Goal: Task Accomplishment & Management: Use online tool/utility

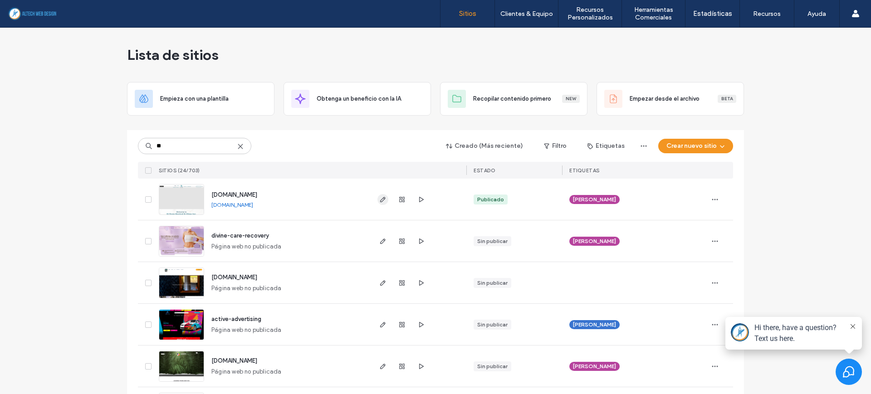
type input "**"
click at [380, 202] on use "button" at bounding box center [382, 199] width 5 height 5
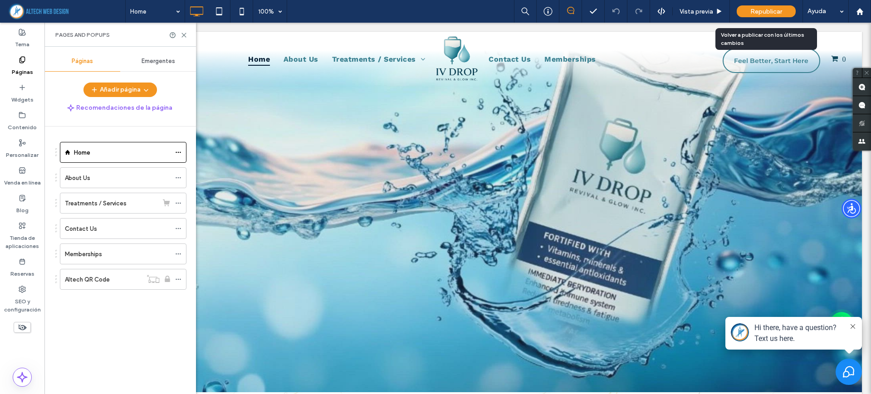
click at [779, 14] on span "Republicar" at bounding box center [767, 12] width 32 height 8
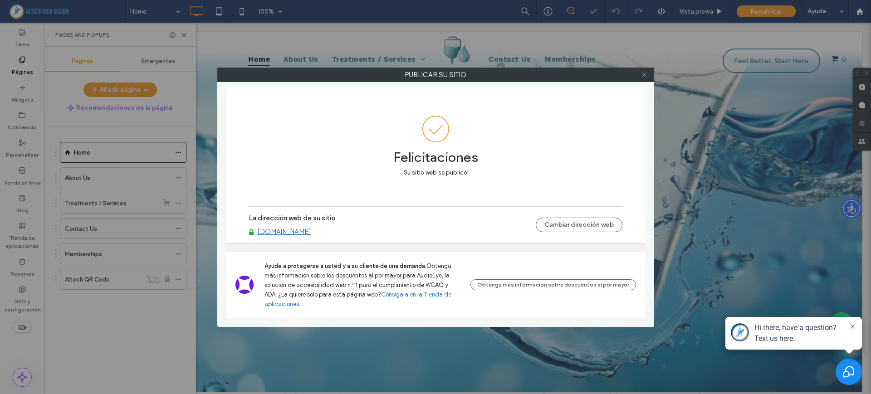
click at [643, 75] on icon at bounding box center [644, 74] width 7 height 7
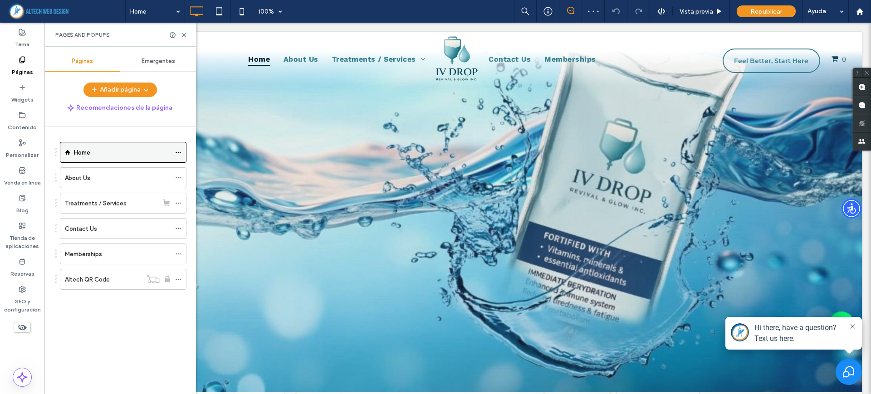
click at [178, 151] on icon at bounding box center [178, 152] width 6 height 6
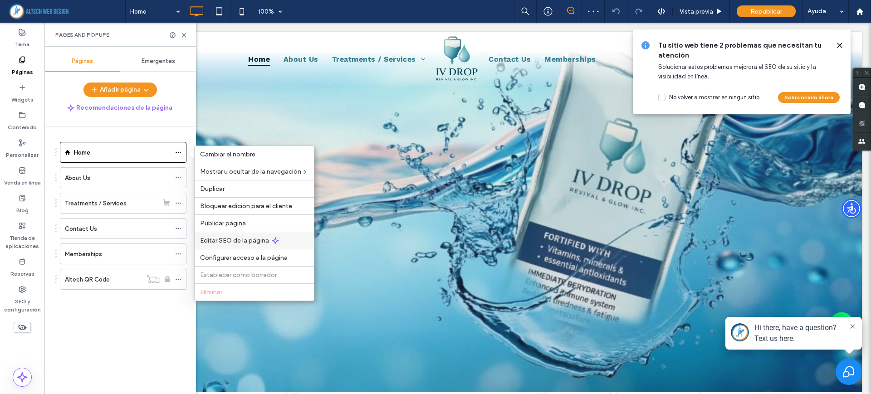
click at [238, 240] on span "Editar SEO de la página" at bounding box center [234, 241] width 69 height 8
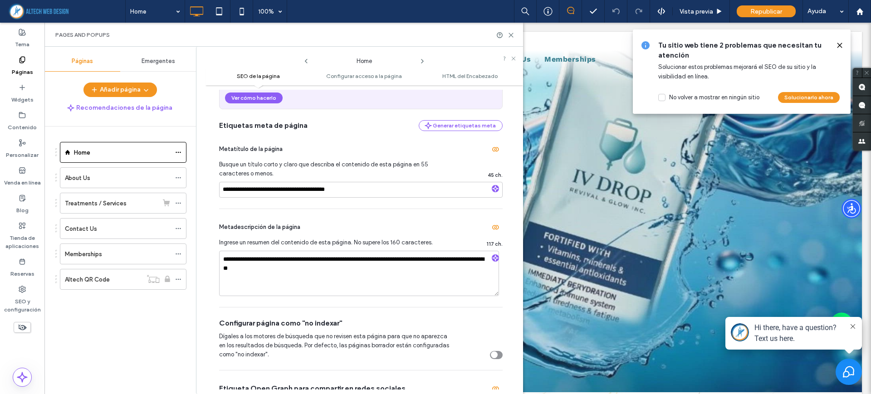
scroll to position [227, 0]
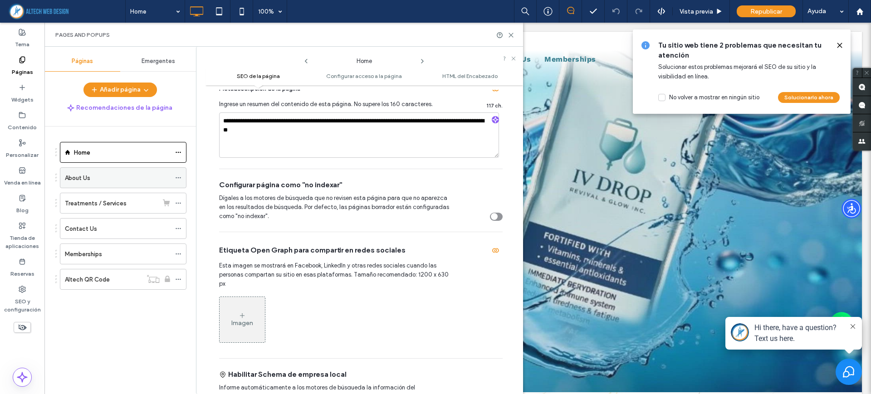
click at [182, 177] on div at bounding box center [180, 178] width 11 height 14
click at [180, 178] on icon at bounding box center [178, 178] width 6 height 6
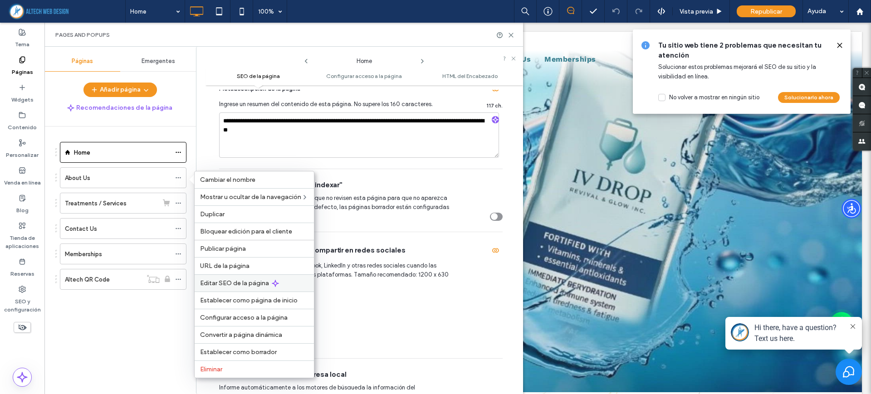
click at [238, 279] on div "Editar SEO de la página" at bounding box center [254, 283] width 119 height 17
